Goal: Transaction & Acquisition: Register for event/course

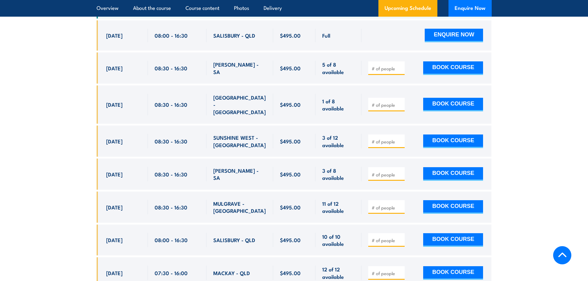
scroll to position [1234, 0]
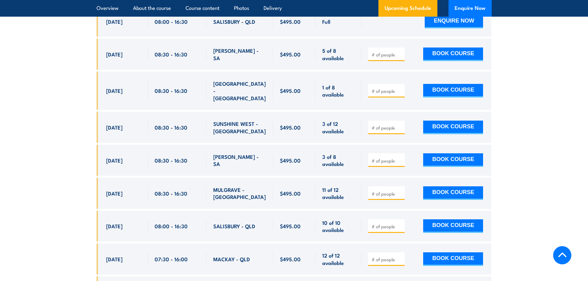
click at [380, 158] on input "number" at bounding box center [387, 161] width 31 height 6
type input "1"
click at [400, 158] on input "1" at bounding box center [387, 161] width 31 height 6
click at [440, 153] on button "BOOK COURSE" at bounding box center [453, 160] width 60 height 14
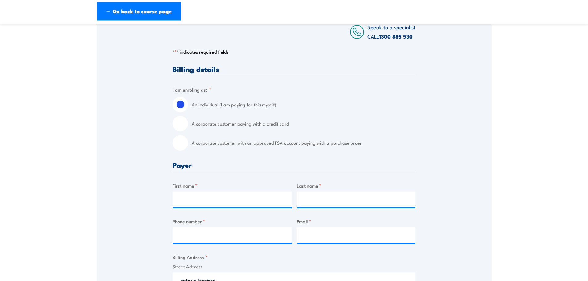
scroll to position [123, 0]
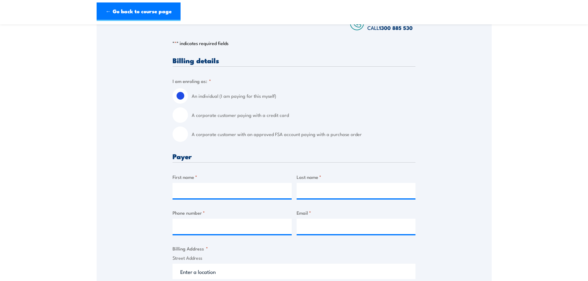
click at [183, 121] on input "A corporate customer paying with a credit card" at bounding box center [179, 114] width 15 height 15
radio input "true"
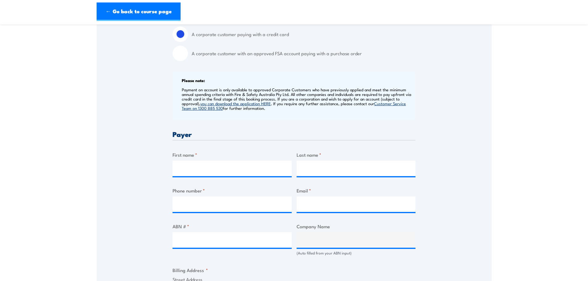
scroll to position [247, 0]
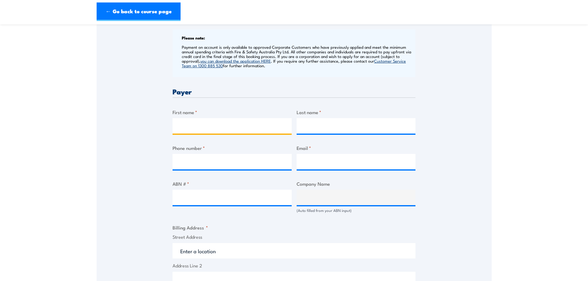
click at [206, 133] on input "First name *" at bounding box center [231, 125] width 119 height 15
type input "Peter"
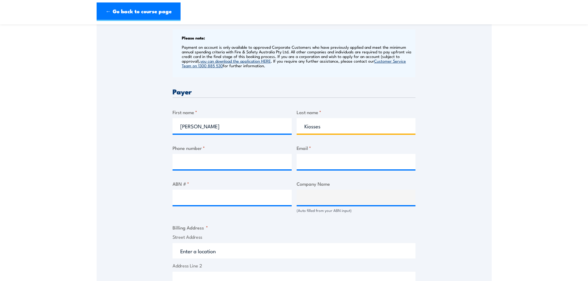
type input "Kiosses"
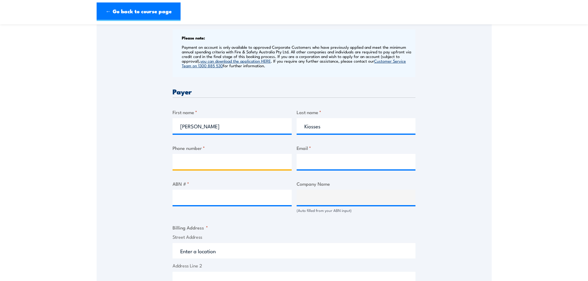
click at [211, 165] on input "Phone number *" at bounding box center [231, 161] width 119 height 15
type input "0447327328"
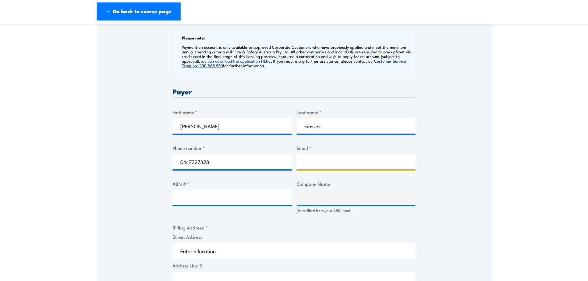
click at [311, 166] on input "Email *" at bounding box center [356, 161] width 119 height 15
type input "peter.kiosses@worley.com"
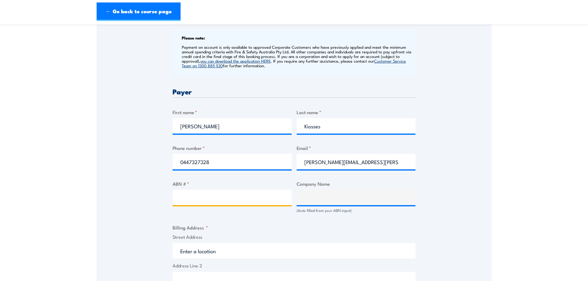
click at [230, 204] on input "ABN # *" at bounding box center [231, 197] width 119 height 15
type input "50112723181"
type input "WORLEY POWER SERVICES PTY LTD"
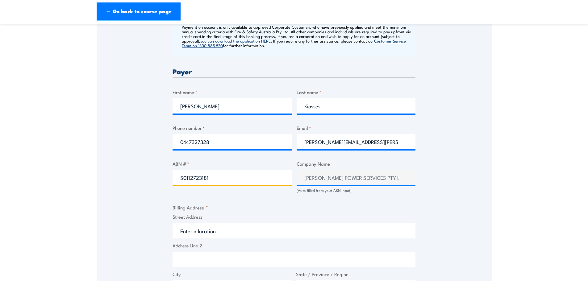
scroll to position [278, 0]
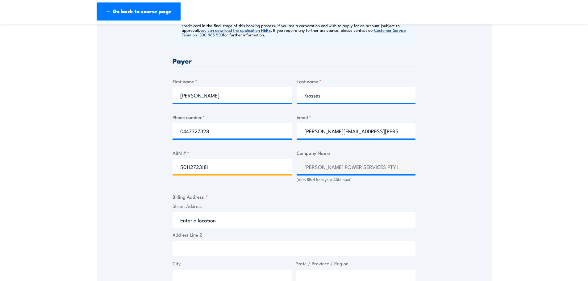
type input "50112723181"
click at [231, 224] on input "Street Address" at bounding box center [293, 219] width 243 height 15
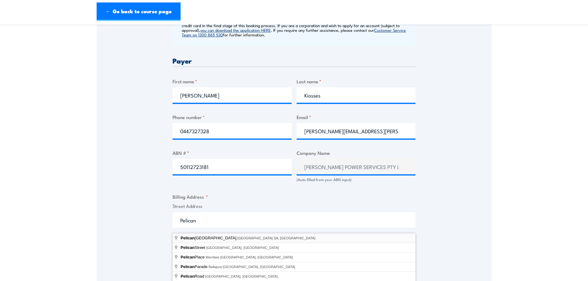
type input "Pelican Point Road, Outer Harbor SA, Australia"
type input "Pelican Point Rd"
type input "Outer Harbor"
type input "[GEOGRAPHIC_DATA]"
type input "5018"
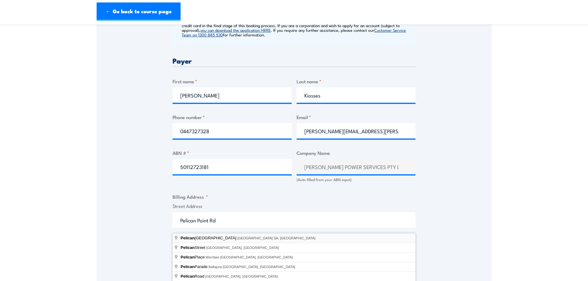
select select "Australia"
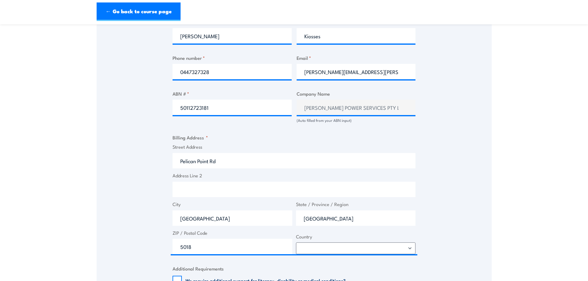
scroll to position [339, 0]
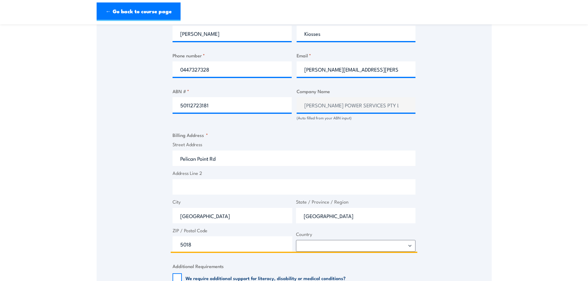
click at [197, 192] on input "Address Line 2" at bounding box center [293, 186] width 243 height 15
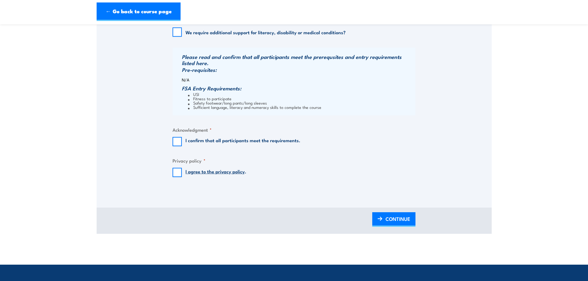
scroll to position [586, 0]
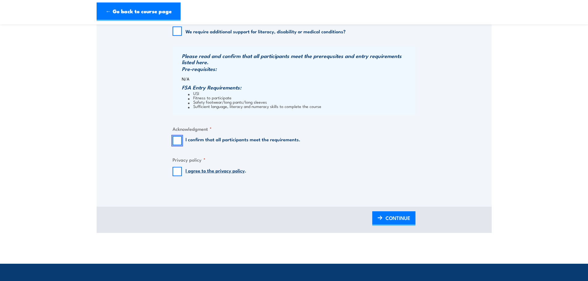
click at [177, 145] on input "I confirm that all participants meet the requirements." at bounding box center [176, 140] width 9 height 9
checkbox input "true"
click at [175, 176] on input "I agree to the privacy policy ." at bounding box center [176, 171] width 9 height 9
checkbox input "true"
click at [386, 224] on span "CONTINUE" at bounding box center [397, 218] width 25 height 16
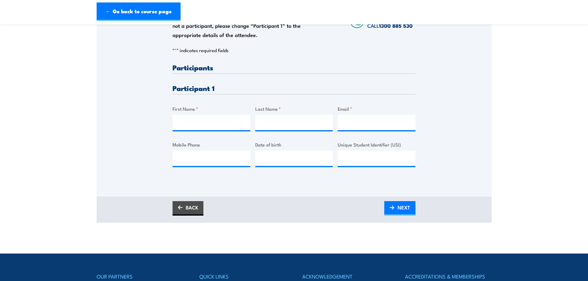
scroll to position [154, 0]
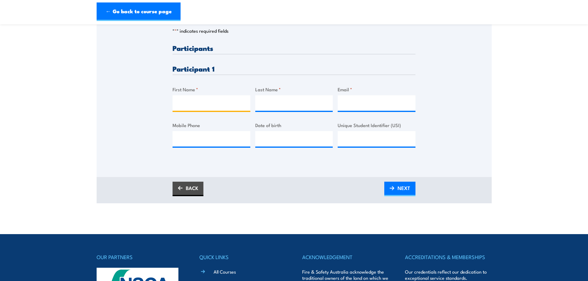
click at [190, 106] on input "First Name *" at bounding box center [211, 102] width 78 height 15
type input "Peter"
type input "Kiosses"
type input "P"
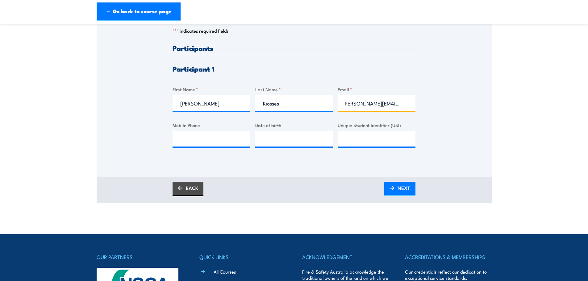
scroll to position [0, 6]
type input "peter.kiosses@worley.com"
click at [177, 141] on input "Mobile Phone" at bounding box center [211, 138] width 78 height 15
type input "0447327328"
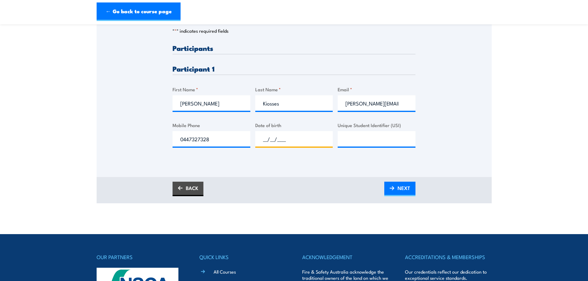
click at [263, 145] on input "__/__/____" at bounding box center [294, 138] width 78 height 15
type input "27/01/1963"
click at [352, 145] on input "Unique Student Identifier (USI)" at bounding box center [377, 138] width 78 height 15
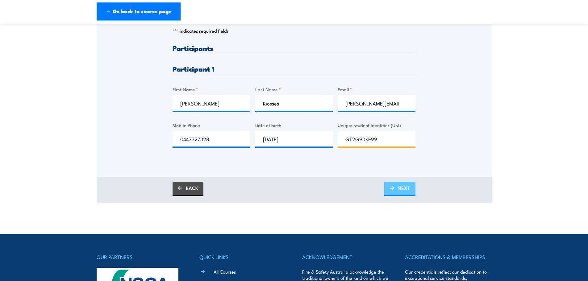
type input "GT2G9DKE99"
click at [401, 191] on span "NEXT" at bounding box center [403, 188] width 13 height 16
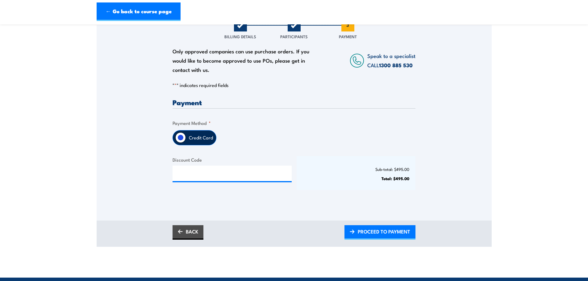
scroll to position [93, 0]
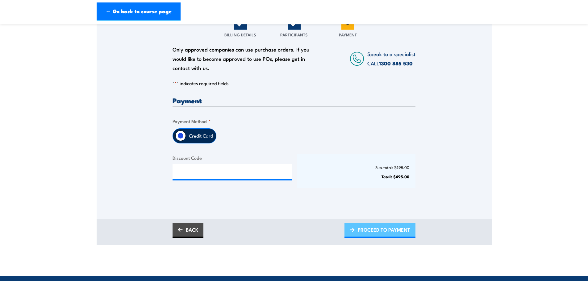
click at [376, 237] on span "PROCEED TO PAYMENT" at bounding box center [384, 230] width 52 height 16
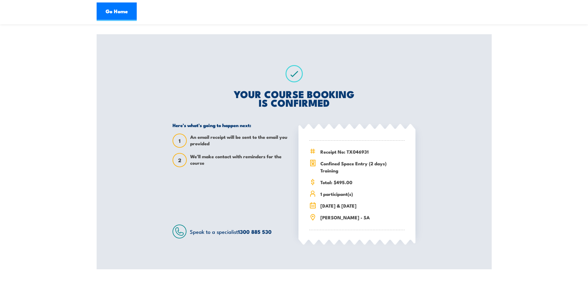
scroll to position [62, 0]
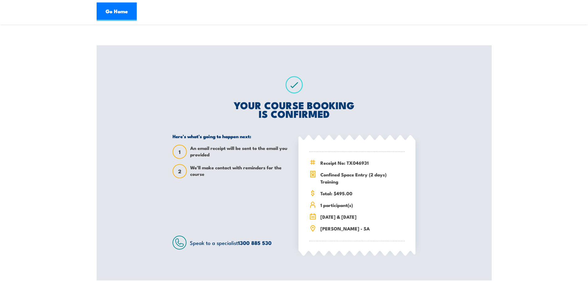
click at [375, 88] on div "YOUR COURSE BOOKING IS CONFIRMED Here’s what’s going to happen next: 1 An email…" at bounding box center [294, 162] width 258 height 235
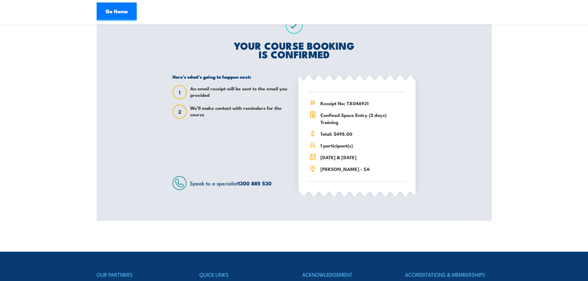
scroll to position [0, 0]
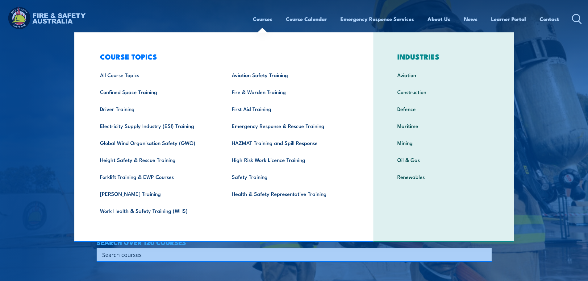
click at [269, 18] on link "Courses" at bounding box center [262, 19] width 19 height 16
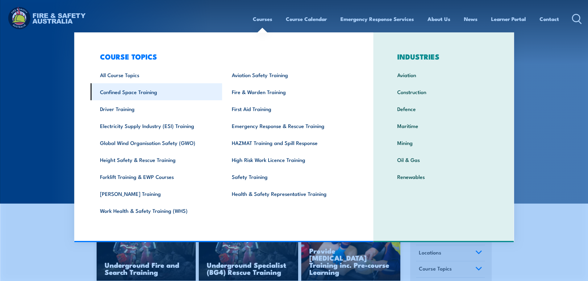
click at [123, 91] on link "Confined Space Training" at bounding box center [156, 91] width 132 height 17
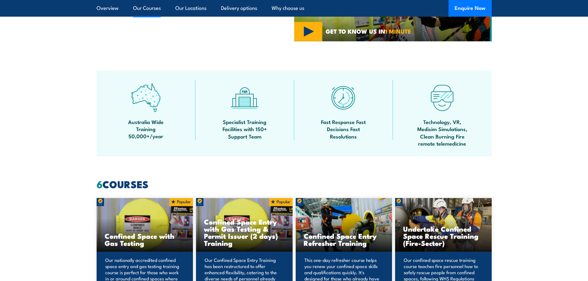
scroll to position [494, 0]
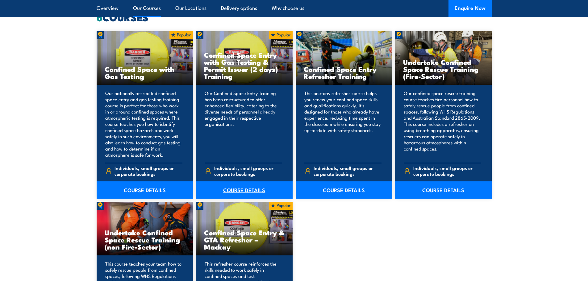
click at [239, 188] on link "COURSE DETAILS" at bounding box center [244, 189] width 97 height 17
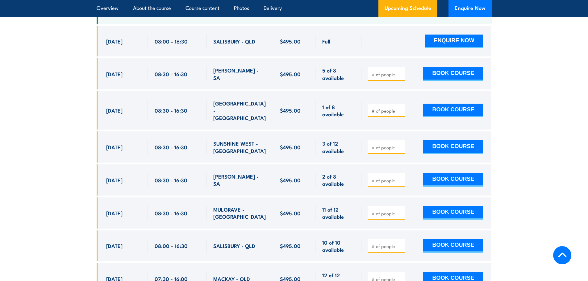
scroll to position [1234, 0]
